Goal: Information Seeking & Learning: Learn about a topic

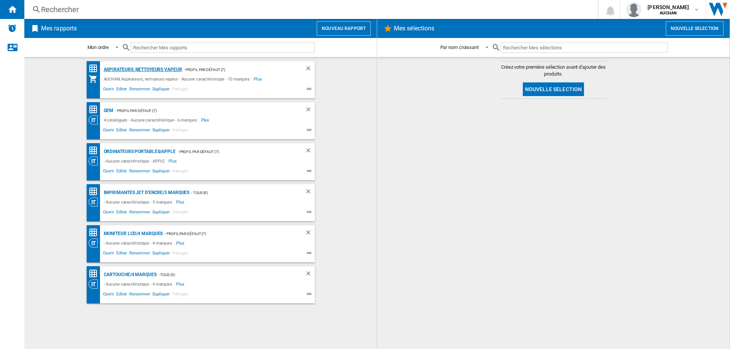
click at [137, 71] on div "Aspirateurs, nettoyeurs vapeur" at bounding box center [142, 70] width 80 height 10
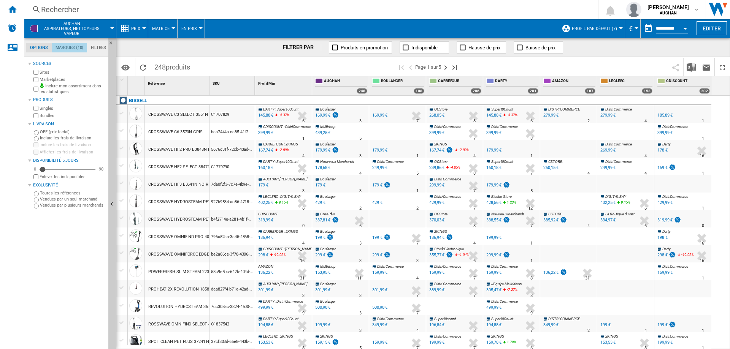
click at [73, 48] on md-tab-item "Marques (10)" at bounding box center [69, 47] width 35 height 9
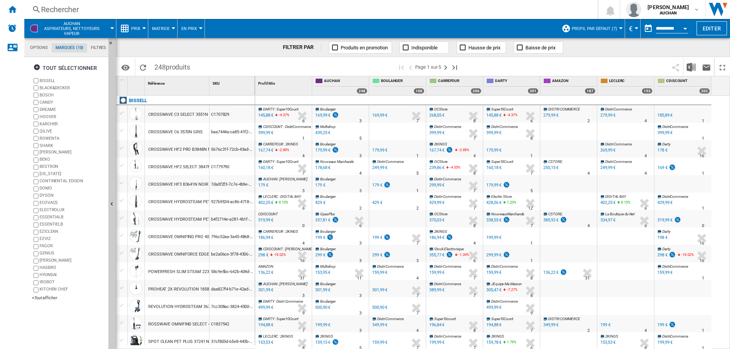
scroll to position [29, 0]
click at [36, 67] on ng-md-icon "button" at bounding box center [37, 68] width 9 height 9
click at [39, 298] on div "+Tout afficher" at bounding box center [68, 298] width 73 height 6
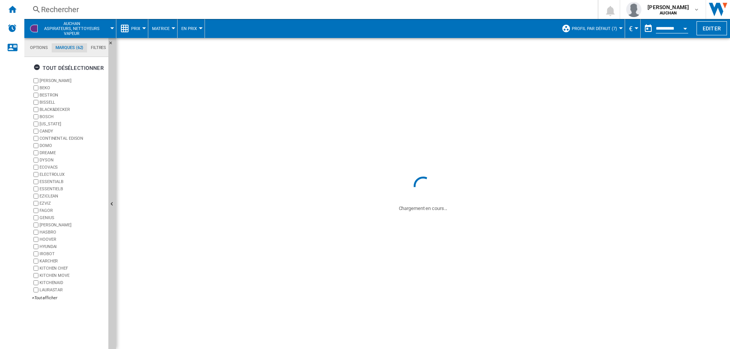
click at [39, 67] on ng-md-icon "button" at bounding box center [37, 68] width 9 height 9
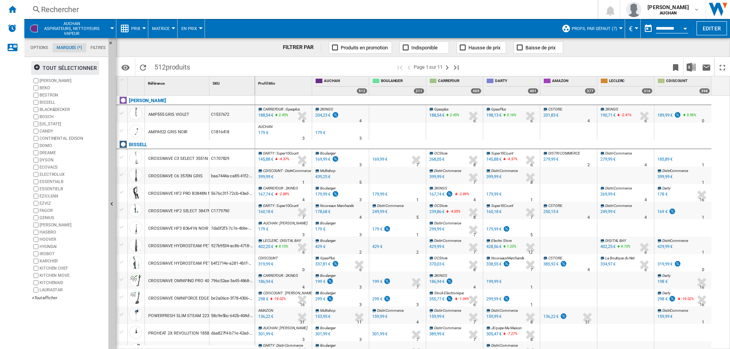
click at [38, 312] on div "tout sélectionner [PERSON_NAME] BEKO BESTRON [GEOGRAPHIC_DATA] BLACK&DECKER BOS…" at bounding box center [66, 204] width 77 height 290
click at [41, 300] on div "+Tout afficher" at bounding box center [68, 298] width 73 height 6
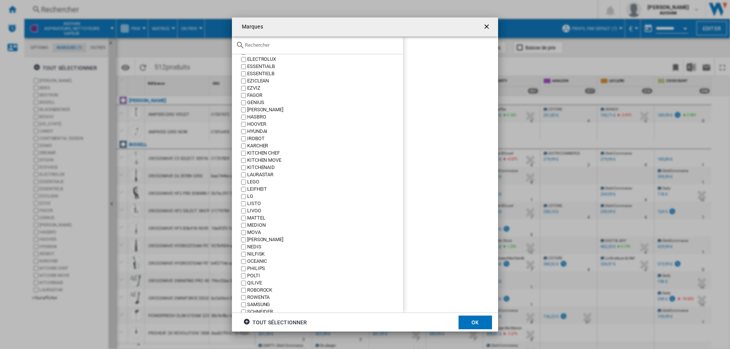
scroll to position [190, 0]
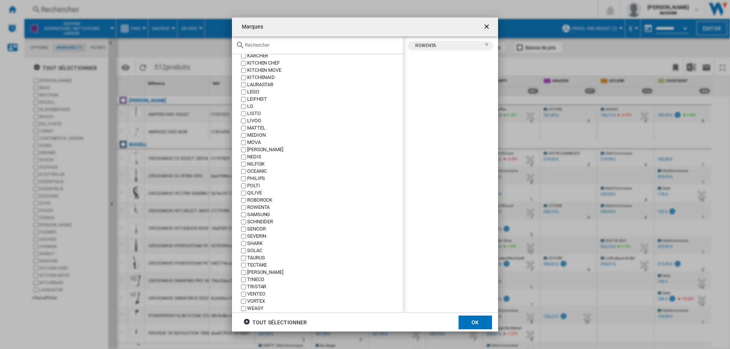
click at [479, 323] on button "OK" at bounding box center [474, 323] width 33 height 14
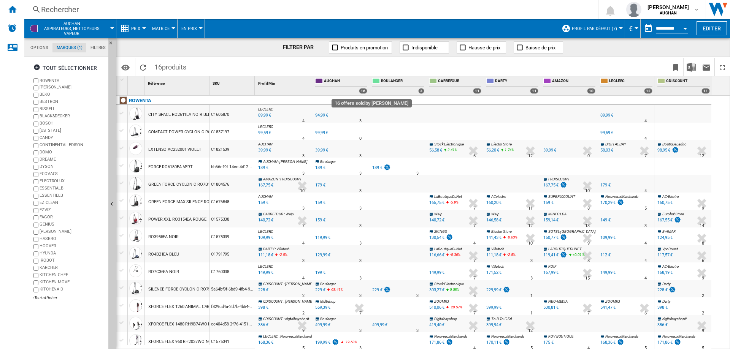
click at [362, 90] on div "16" at bounding box center [363, 91] width 8 height 6
click at [344, 82] on span "AUCHAN" at bounding box center [345, 81] width 43 height 6
click at [360, 90] on div "16" at bounding box center [363, 91] width 8 height 6
click at [361, 93] on div "16" at bounding box center [363, 91] width 8 height 6
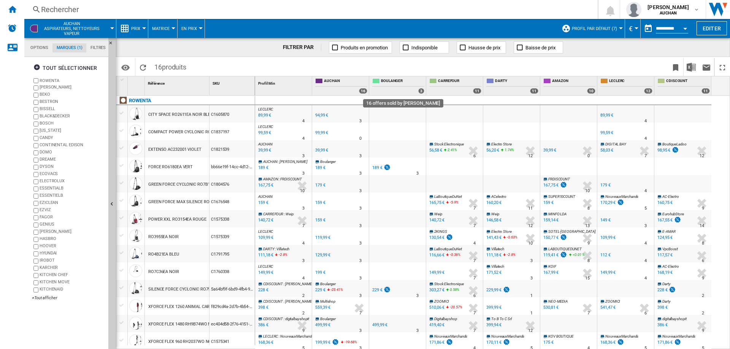
click at [361, 93] on div "16" at bounding box center [363, 91] width 8 height 6
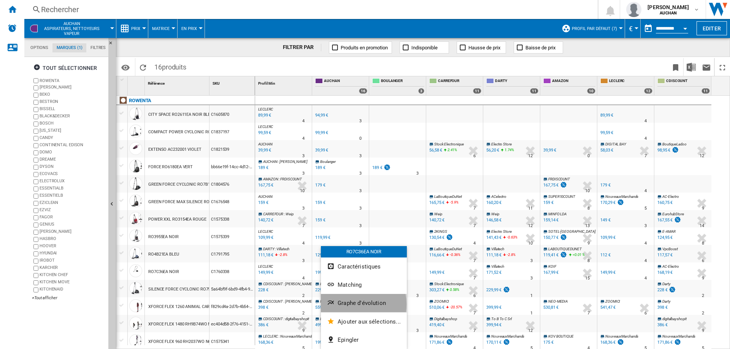
click at [354, 304] on span "Graphe d'évolution" at bounding box center [362, 303] width 48 height 7
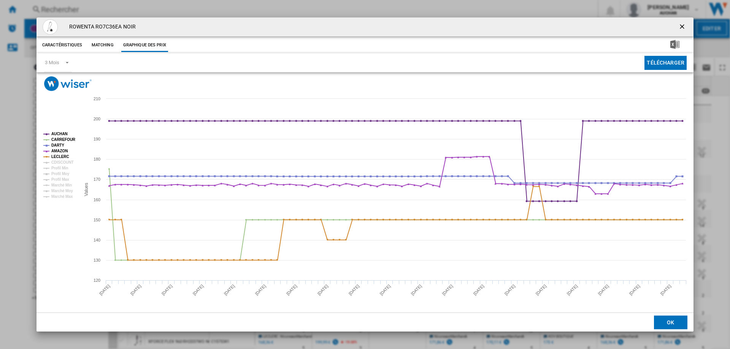
click at [682, 24] on ng-md-icon "getI18NText('BUTTONS.CLOSE_DIALOG')" at bounding box center [682, 27] width 9 height 9
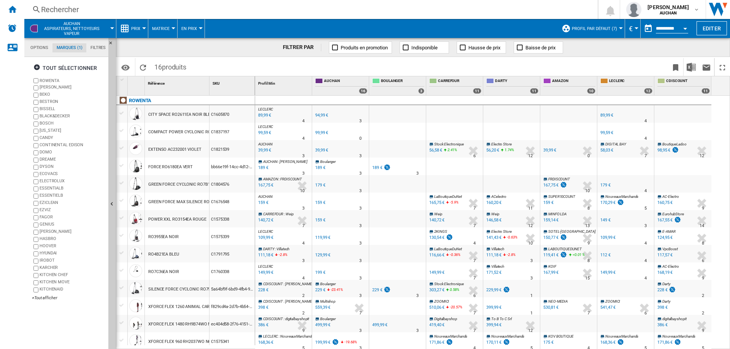
click at [266, 268] on span "LECLERC" at bounding box center [265, 267] width 15 height 4
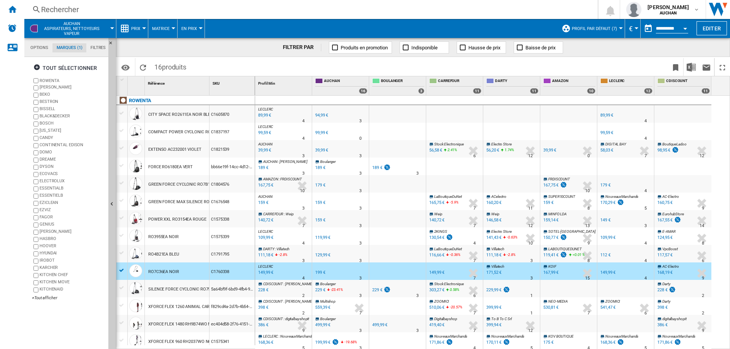
click at [265, 272] on div "149,99 €" at bounding box center [265, 273] width 16 height 8
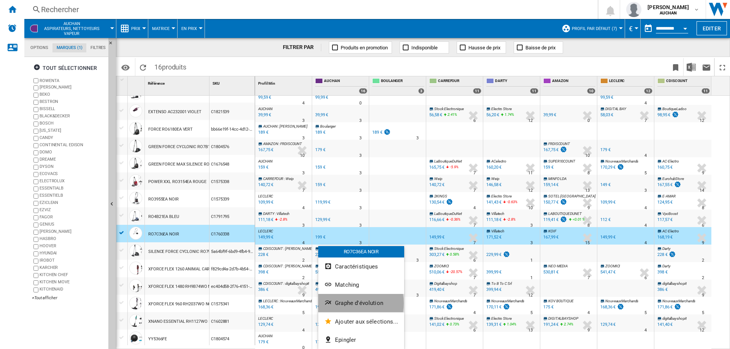
click at [352, 303] on span "Graphe d'évolution" at bounding box center [359, 303] width 48 height 7
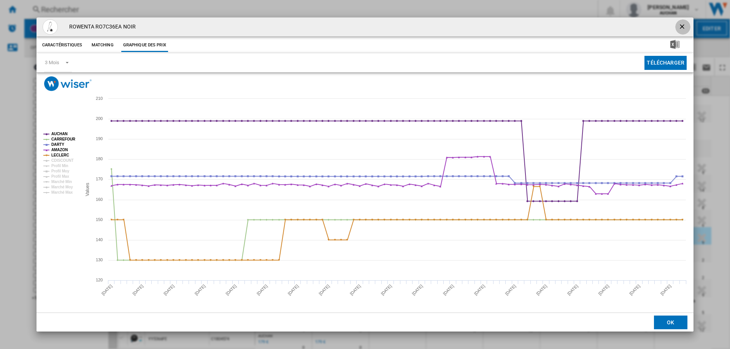
click at [684, 24] on ng-md-icon "getI18NText('BUTTONS.CLOSE_DIALOG')" at bounding box center [682, 27] width 9 height 9
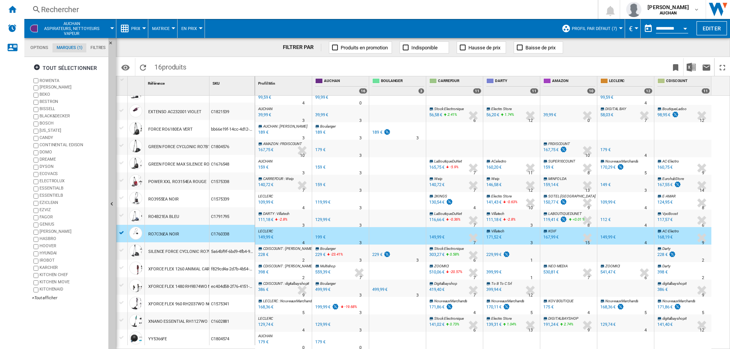
click at [194, 301] on div "XFORCE FLEX 960 RH2037WO NOIR" at bounding box center [181, 304] width 67 height 17
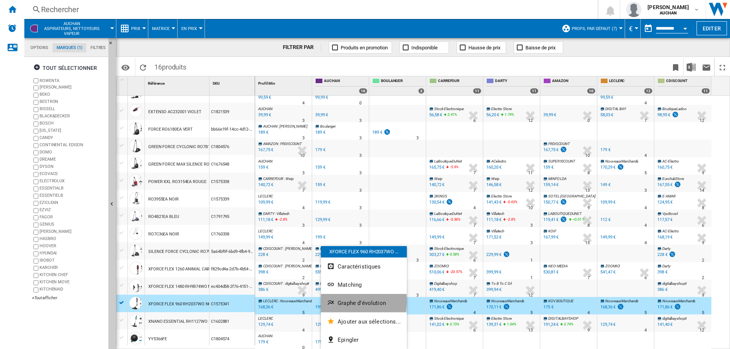
click at [352, 301] on span "Graphe d'évolution" at bounding box center [362, 303] width 48 height 7
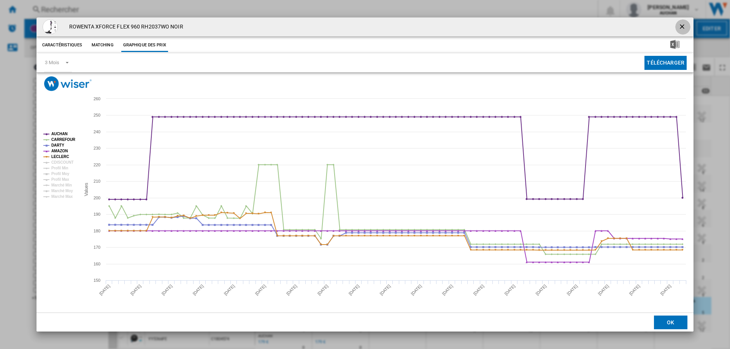
drag, startPoint x: 686, startPoint y: 25, endPoint x: 613, endPoint y: 47, distance: 76.3
click at [685, 25] on ng-md-icon "getI18NText('BUTTONS.CLOSE_DIALOG')" at bounding box center [682, 27] width 9 height 9
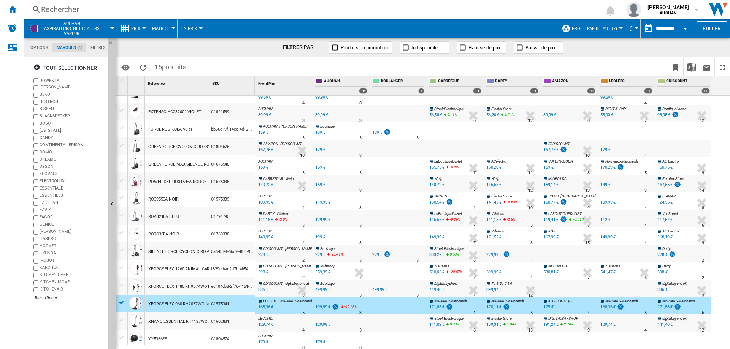
click at [265, 307] on div "168,36 €" at bounding box center [265, 308] width 16 height 8
click at [41, 5] on ng-md-icon at bounding box center [36, 10] width 9 height 10
click at [58, 8] on div "Rechercher" at bounding box center [309, 9] width 537 height 11
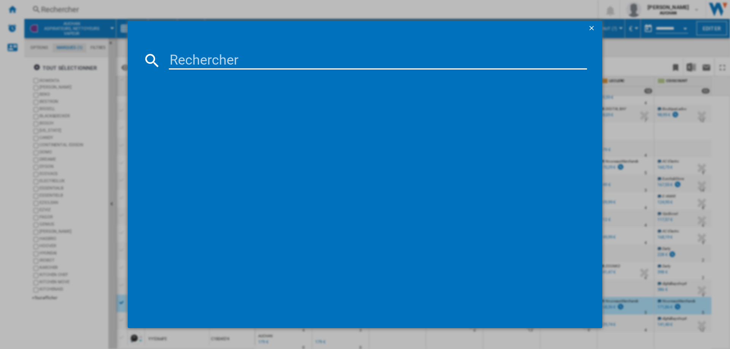
click at [196, 63] on input at bounding box center [378, 60] width 418 height 18
paste input "ROWENTA RH9A32WO 13,60"
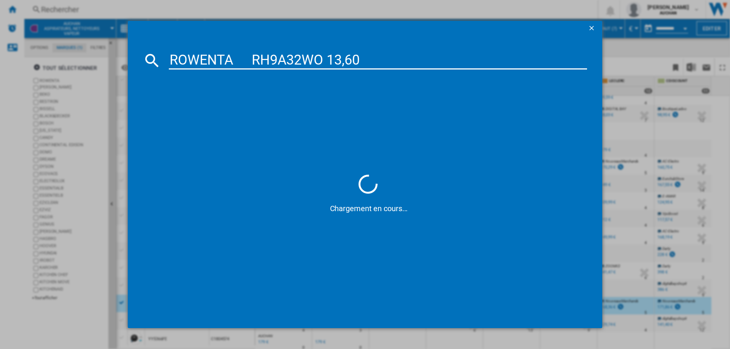
click at [345, 61] on input "ROWENTA RH9A32WO 13,60" at bounding box center [378, 60] width 418 height 18
drag, startPoint x: 358, startPoint y: 61, endPoint x: 325, endPoint y: 58, distance: 32.9
click at [325, 58] on input "ROWENTA RH9A32WO 13,60" at bounding box center [378, 60] width 418 height 18
type input "ROWENTA RH9A32WO"
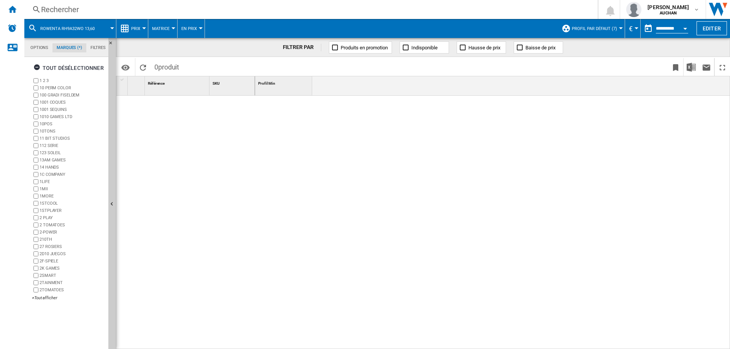
click at [195, 8] on div "Rechercher" at bounding box center [309, 9] width 537 height 11
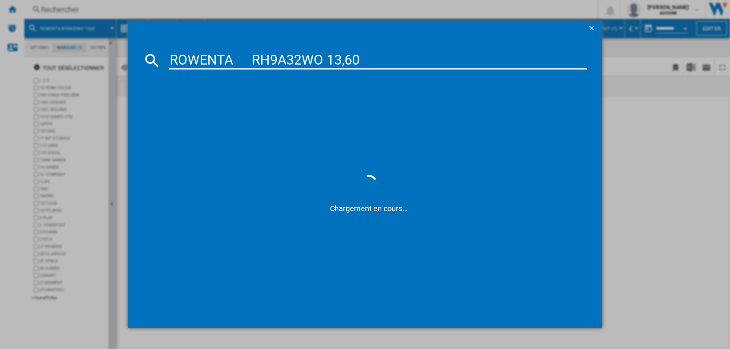
click at [330, 56] on input "ROWENTA RH9A32WO 13,60" at bounding box center [378, 60] width 418 height 18
click at [327, 63] on input "ROWENTA RH9A321WO 3,60" at bounding box center [378, 60] width 418 height 18
drag, startPoint x: 322, startPoint y: 57, endPoint x: 252, endPoint y: 65, distance: 71.2
click at [249, 63] on input "ROWENTA RH9A321WO 3,60" at bounding box center [378, 60] width 418 height 18
type input "ROWENTA 13.60"
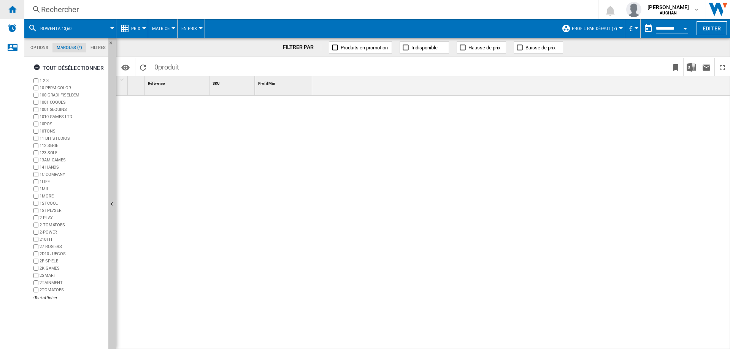
click at [13, 6] on ng-md-icon "Accueil" at bounding box center [12, 9] width 9 height 9
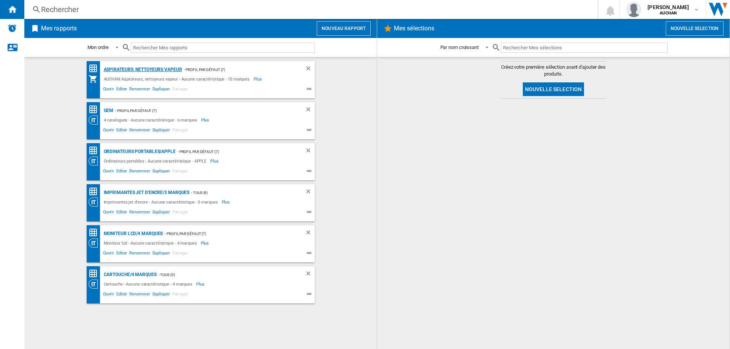
click at [131, 68] on div "Aspirateurs, nettoyeurs vapeur" at bounding box center [142, 70] width 80 height 10
